Goal: Task Accomplishment & Management: Manage account settings

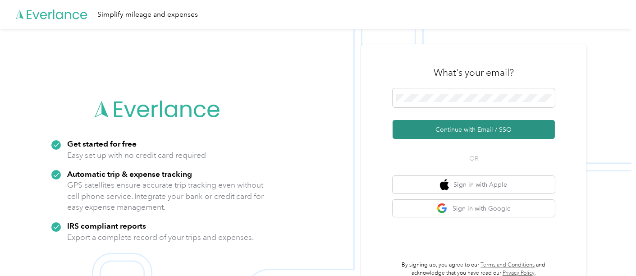
click at [448, 130] on button "Continue with Email / SSO" at bounding box center [474, 129] width 162 height 19
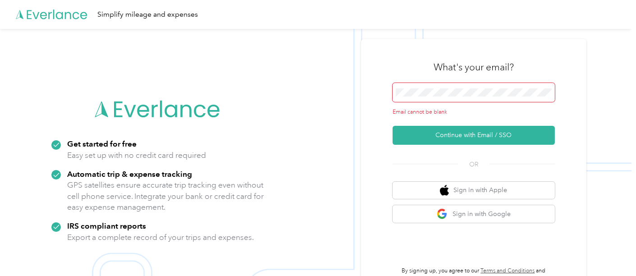
click at [435, 97] on span at bounding box center [474, 92] width 162 height 19
click at [429, 89] on span at bounding box center [474, 92] width 162 height 19
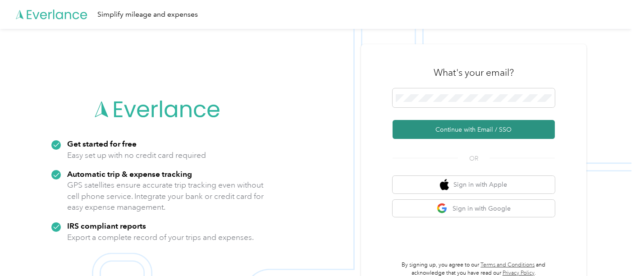
click at [462, 125] on button "Continue with Email / SSO" at bounding box center [474, 129] width 162 height 19
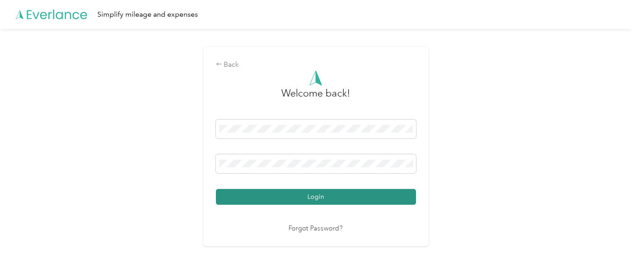
click at [322, 194] on button "Login" at bounding box center [316, 197] width 200 height 16
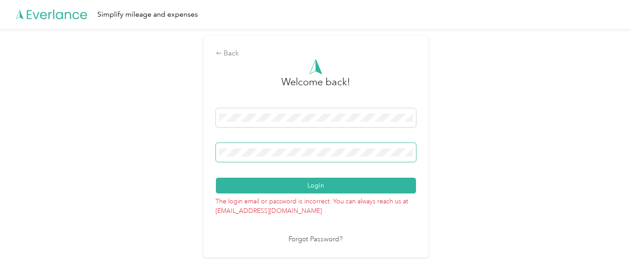
click at [274, 157] on span at bounding box center [316, 152] width 200 height 19
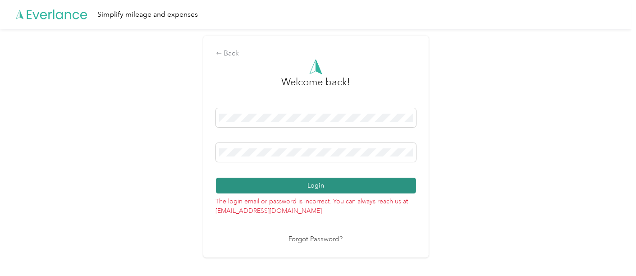
click at [295, 183] on button "Login" at bounding box center [316, 186] width 200 height 16
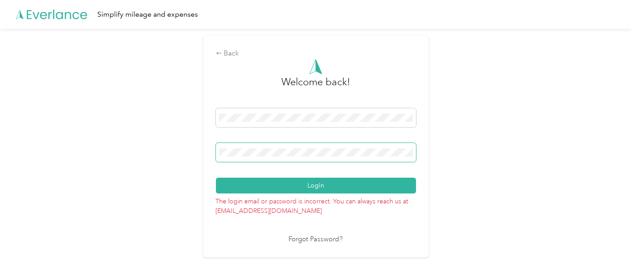
click at [264, 157] on span at bounding box center [316, 152] width 200 height 19
click at [216, 178] on button "Login" at bounding box center [316, 186] width 200 height 16
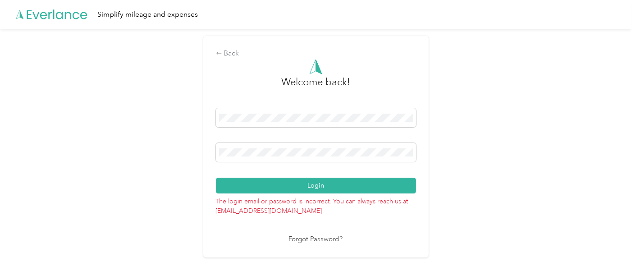
click at [207, 158] on div "Back Welcome back! Login The login email or password is incorrect. You can alwa…" at bounding box center [316, 146] width 226 height 221
click at [216, 178] on button "Login" at bounding box center [316, 186] width 200 height 16
click at [305, 239] on link "Forgot Password?" at bounding box center [316, 240] width 54 height 10
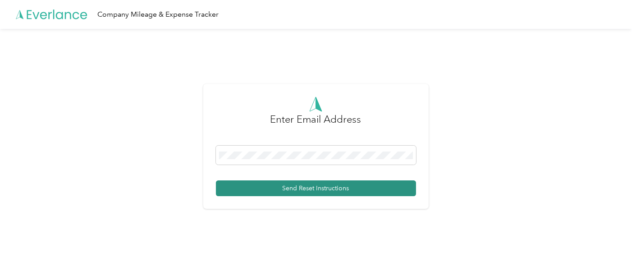
click at [301, 186] on button "Send Reset Instructions" at bounding box center [316, 188] width 200 height 16
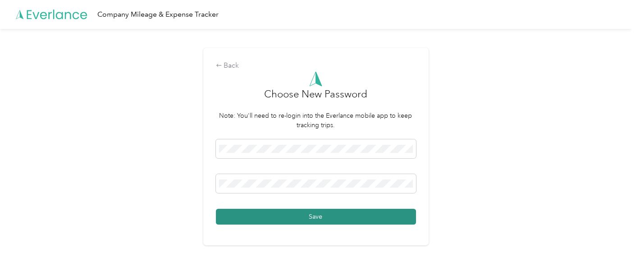
click at [251, 211] on button "Save" at bounding box center [316, 217] width 200 height 16
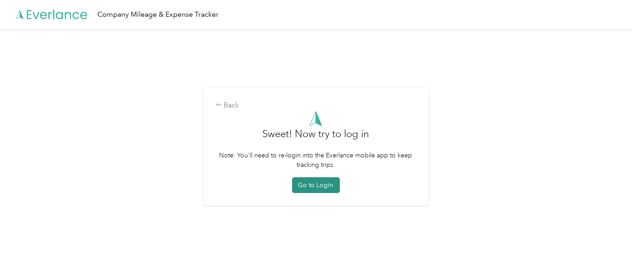
click at [308, 183] on button "Go to Login" at bounding box center [316, 185] width 48 height 16
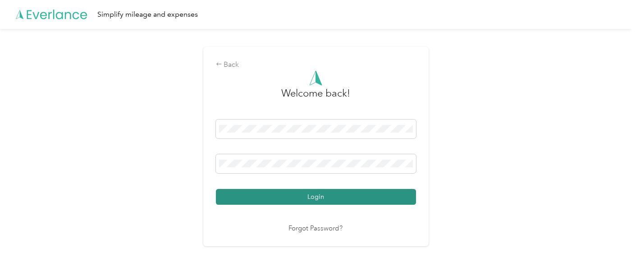
click at [301, 194] on button "Login" at bounding box center [316, 197] width 200 height 16
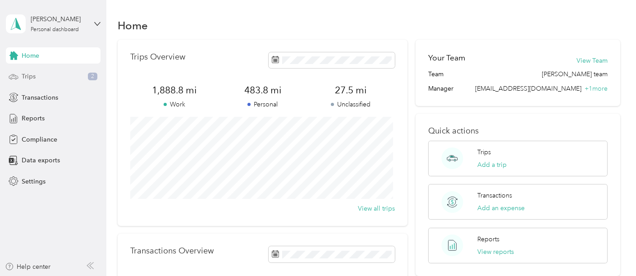
click at [25, 73] on span "Trips" at bounding box center [29, 76] width 14 height 9
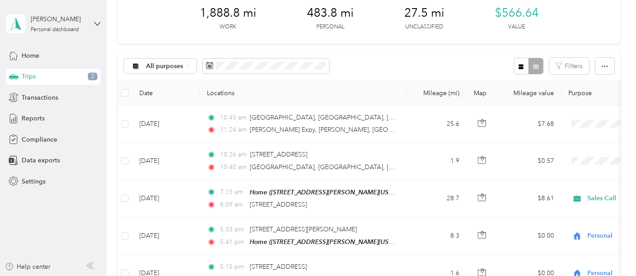
scroll to position [60, 0]
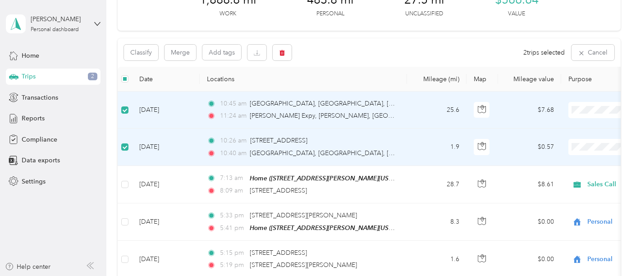
click at [589, 116] on span at bounding box center [625, 110] width 112 height 16
click at [381, 46] on div "Classify Merge Add tags 2 trips selected Cancel" at bounding box center [369, 52] width 503 height 28
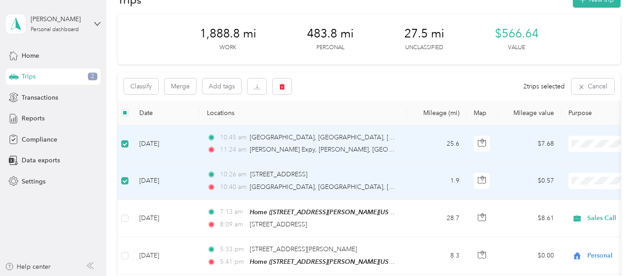
scroll to position [33, 0]
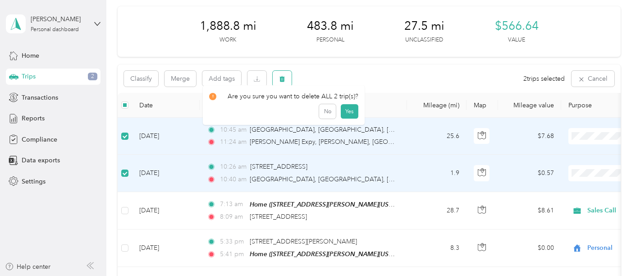
click at [281, 79] on icon "button" at bounding box center [282, 79] width 5 height 6
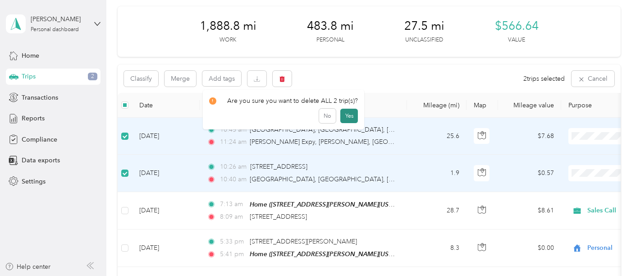
click at [345, 116] on button "Yes" at bounding box center [350, 116] width 18 height 14
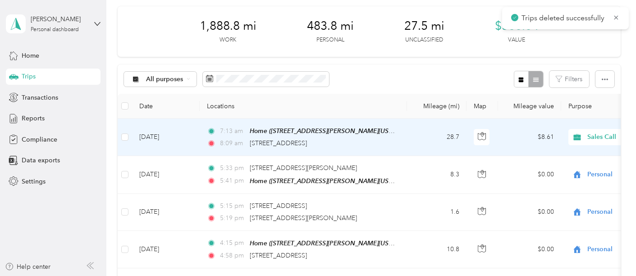
click at [595, 137] on span "Sales Call" at bounding box center [629, 137] width 83 height 10
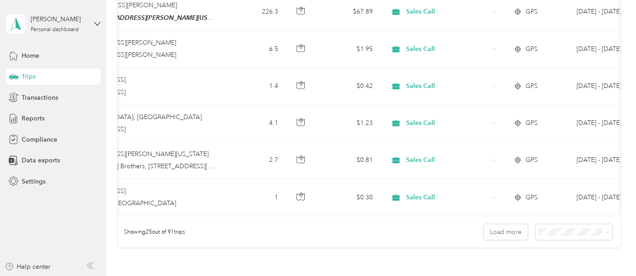
scroll to position [0, 246]
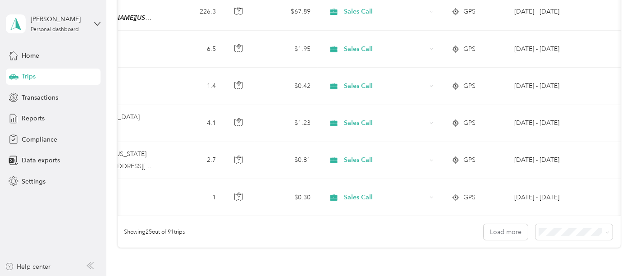
click at [567, 217] on body "[PERSON_NAME] Personal dashboard Home Trips Transactions Reports Compliance Dat…" at bounding box center [316, 138] width 632 height 276
click at [548, 211] on span "100 per load" at bounding box center [557, 212] width 37 height 8
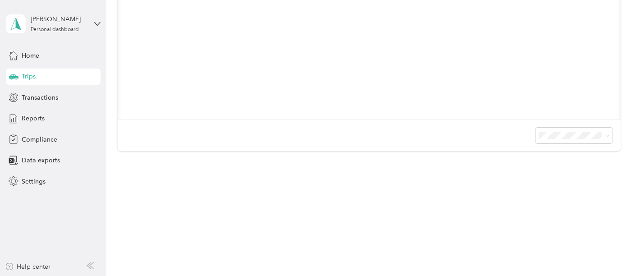
scroll to position [268, 0]
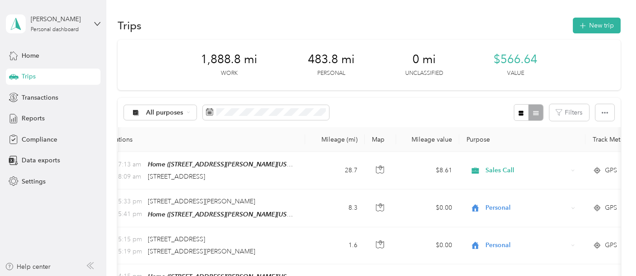
scroll to position [63, 0]
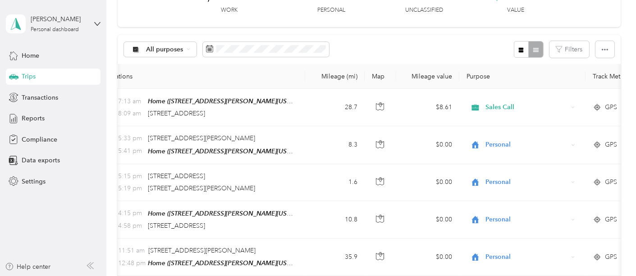
click at [429, 45] on div "All purposes Filters" at bounding box center [369, 49] width 503 height 29
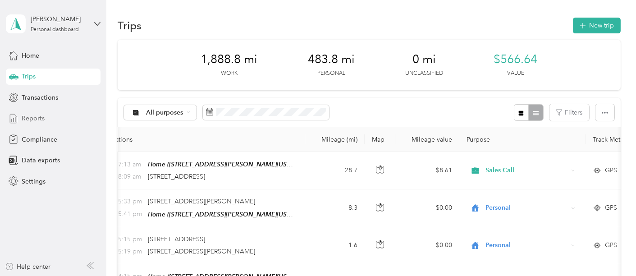
click at [37, 114] on span "Reports" at bounding box center [33, 118] width 23 height 9
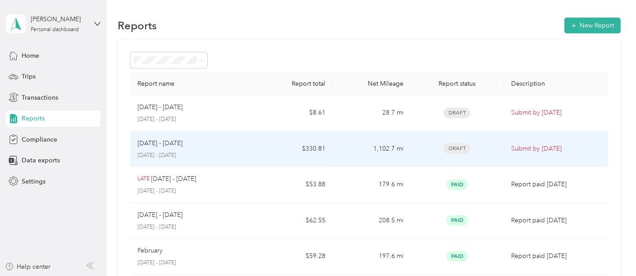
click at [358, 150] on td "1,102.7 mi" at bounding box center [372, 149] width 78 height 36
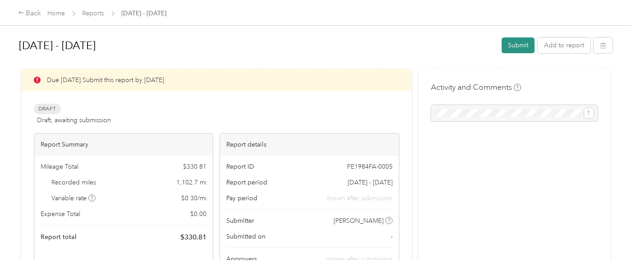
click at [513, 41] on button "Submit" at bounding box center [518, 45] width 33 height 16
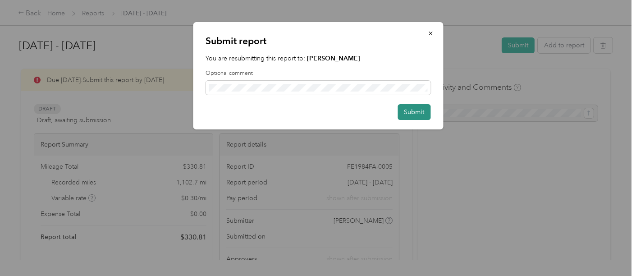
click at [406, 106] on button "Submit" at bounding box center [414, 112] width 33 height 16
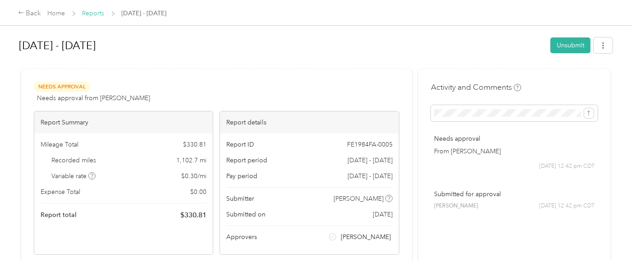
click at [90, 15] on link "Reports" at bounding box center [94, 13] width 22 height 8
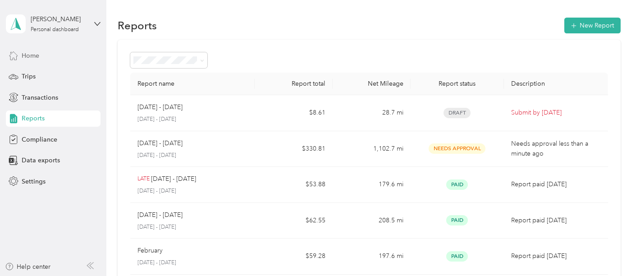
click at [36, 55] on span "Home" at bounding box center [31, 55] width 18 height 9
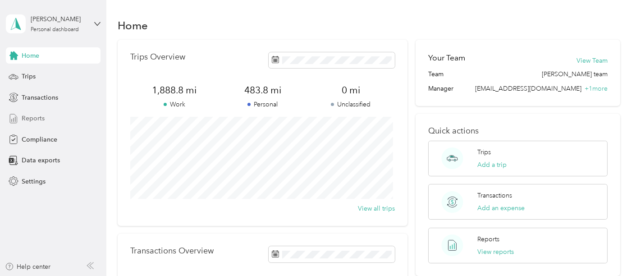
click at [37, 120] on span "Reports" at bounding box center [33, 118] width 23 height 9
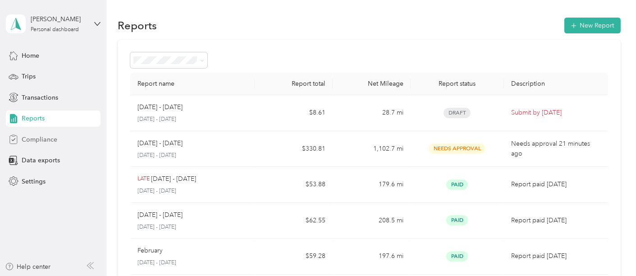
click at [67, 140] on div "Compliance" at bounding box center [53, 139] width 95 height 16
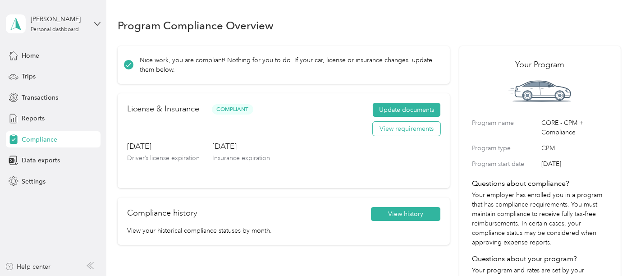
click at [416, 133] on button "View requirements" at bounding box center [407, 129] width 68 height 14
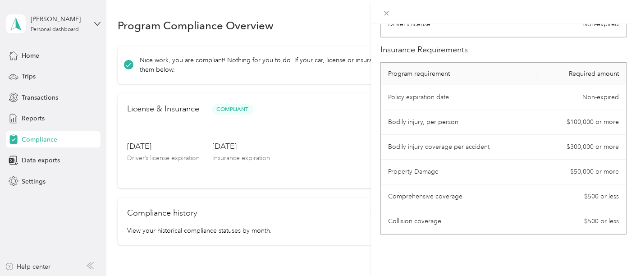
scroll to position [95, 0]
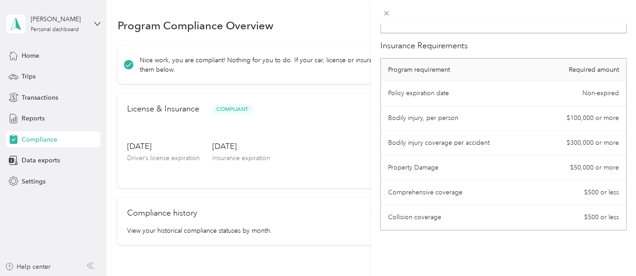
click at [300, 195] on div "License Requirements These requirements are set by your Company. If you have an…" at bounding box center [318, 138] width 636 height 276
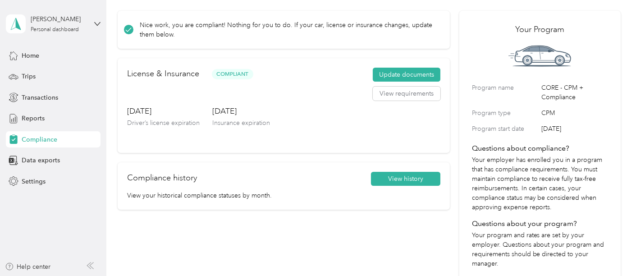
scroll to position [34, 0]
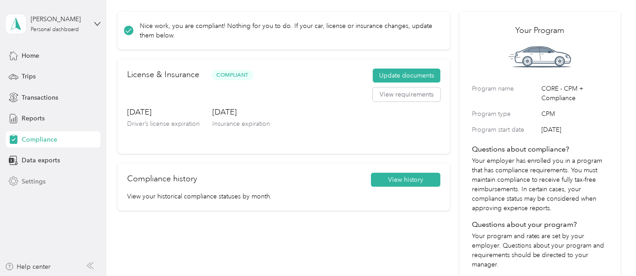
click at [27, 177] on span "Settings" at bounding box center [34, 181] width 24 height 9
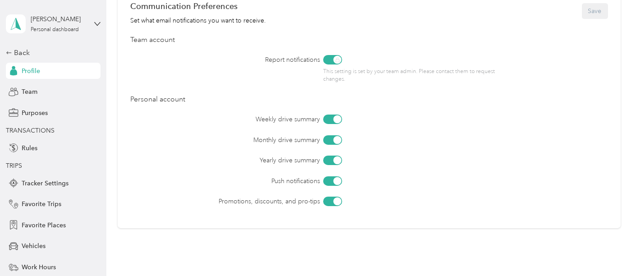
scroll to position [395, 0]
